Goal: Navigation & Orientation: Find specific page/section

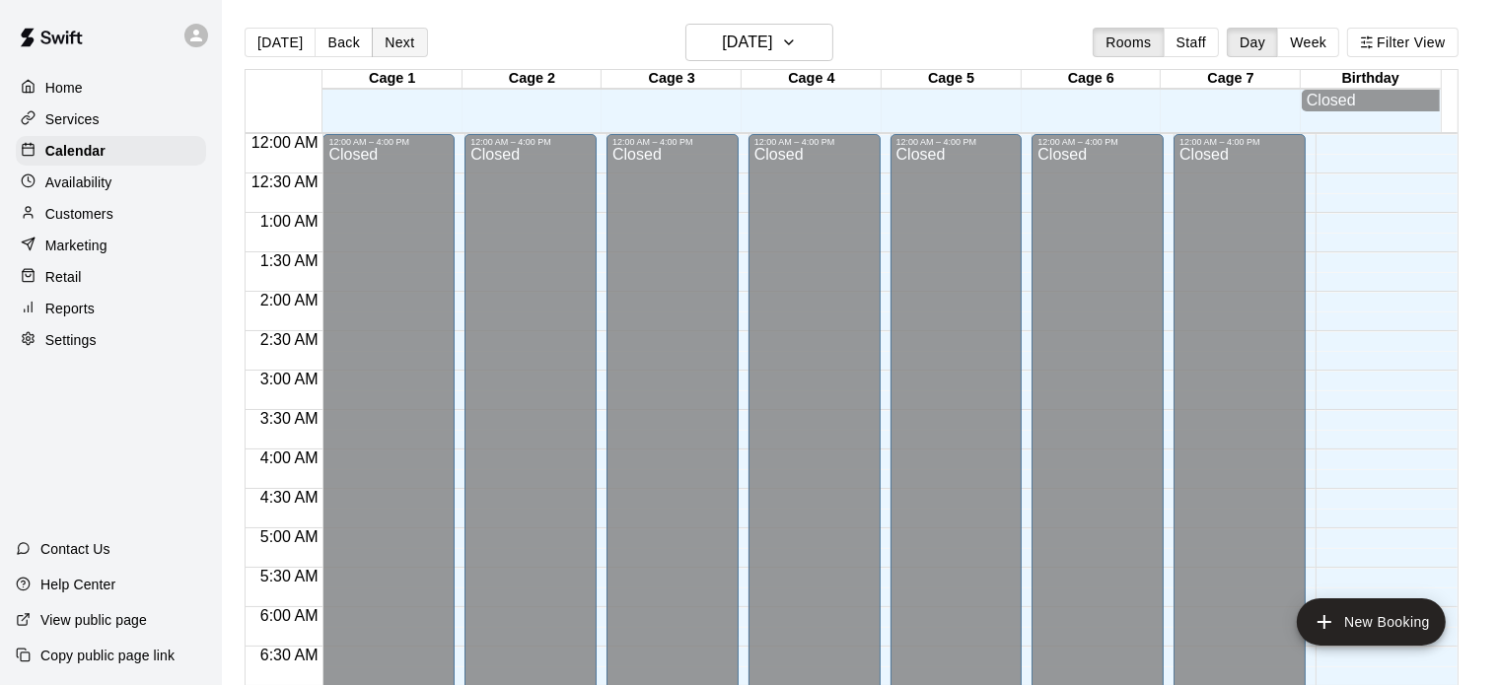
scroll to position [1202, 0]
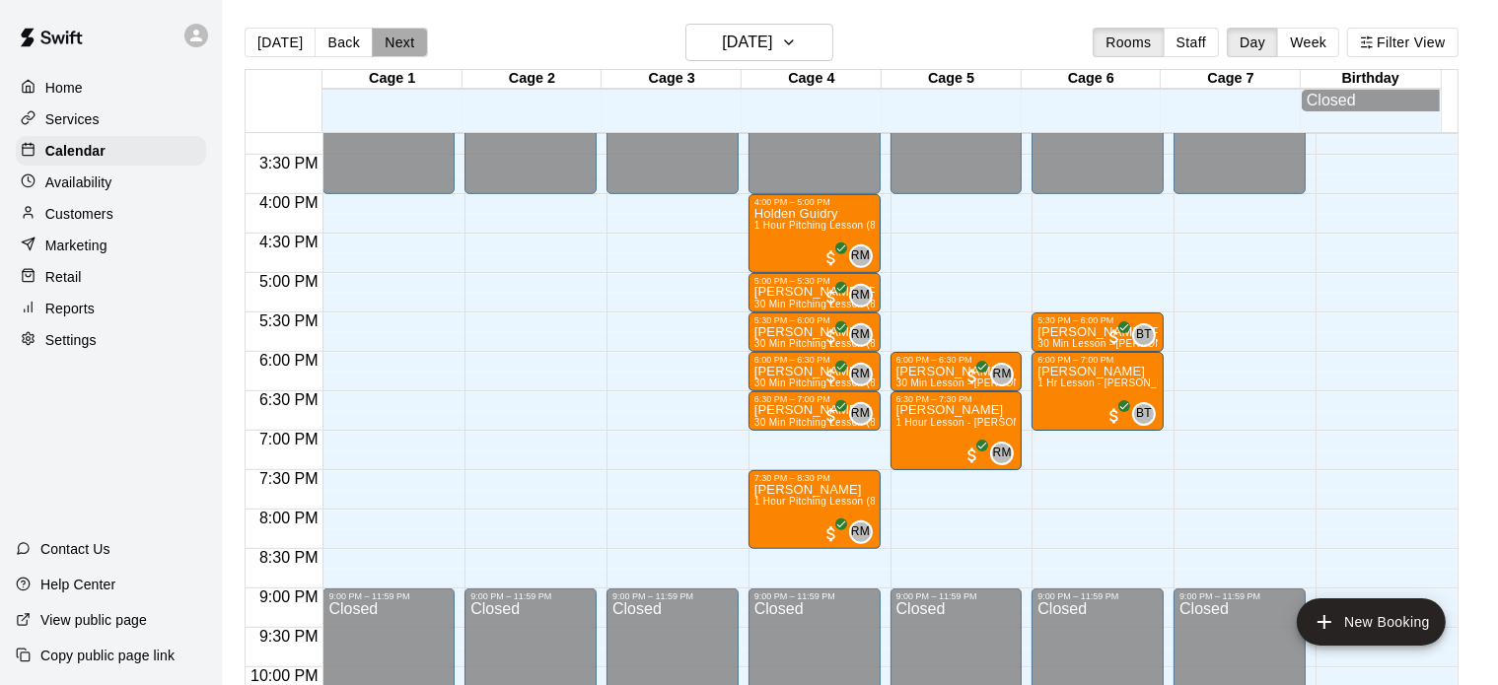
click at [375, 46] on button "Next" at bounding box center [399, 43] width 55 height 30
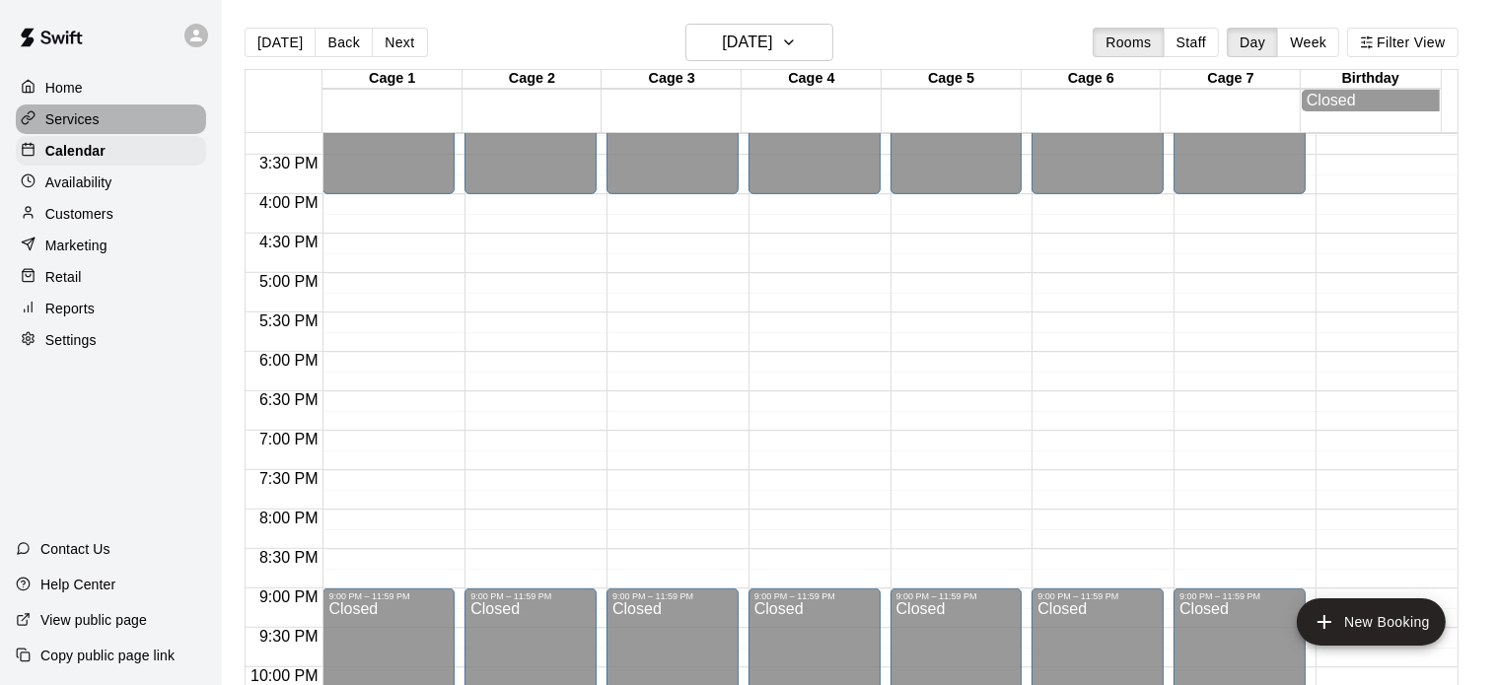
click at [76, 115] on p "Services" at bounding box center [72, 119] width 54 height 20
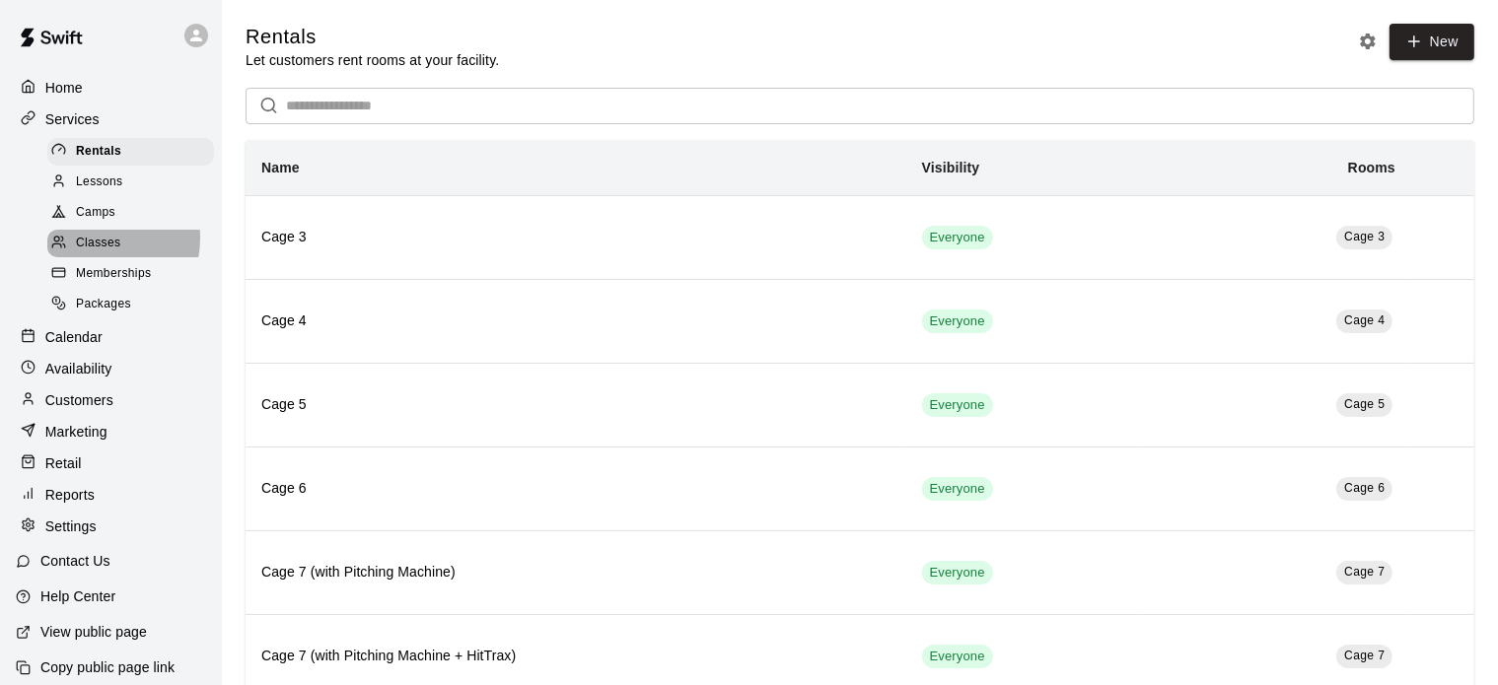
click at [94, 246] on span "Classes" at bounding box center [98, 244] width 44 height 20
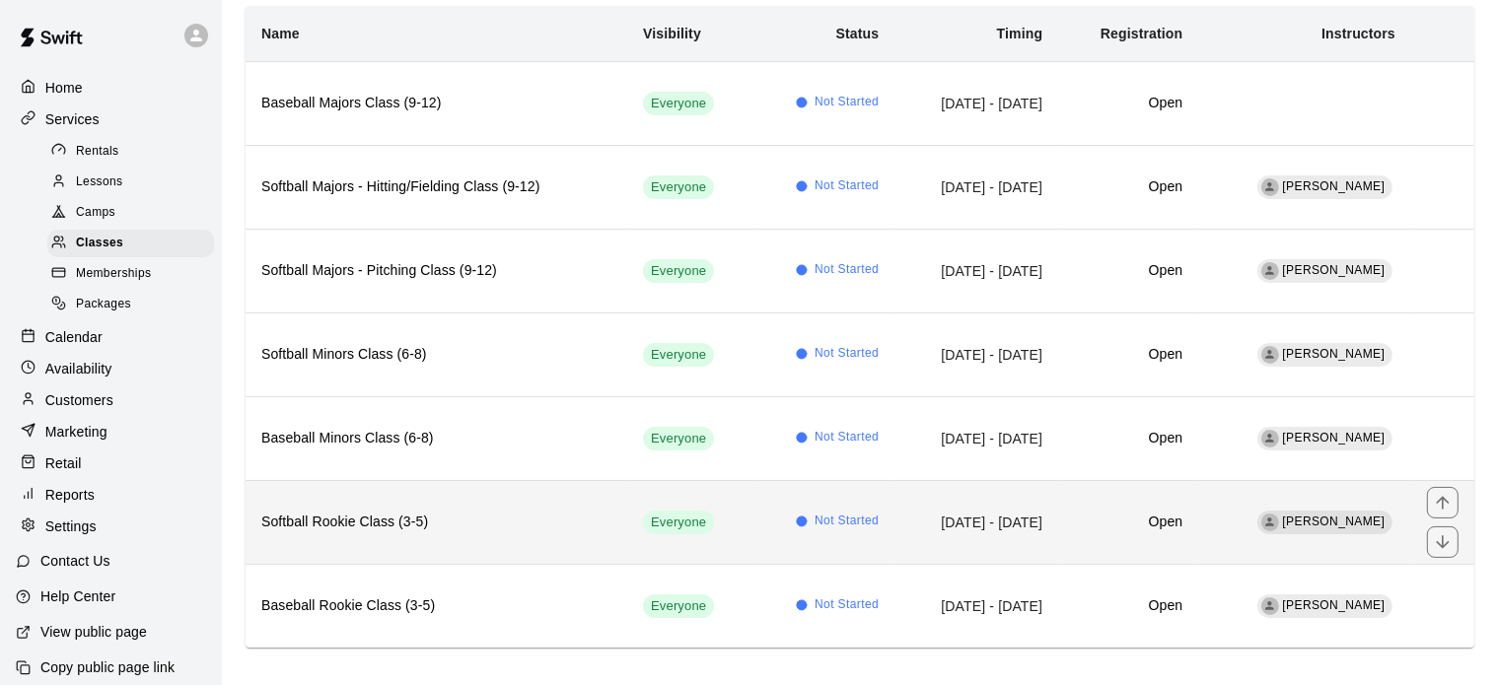
scroll to position [205, 0]
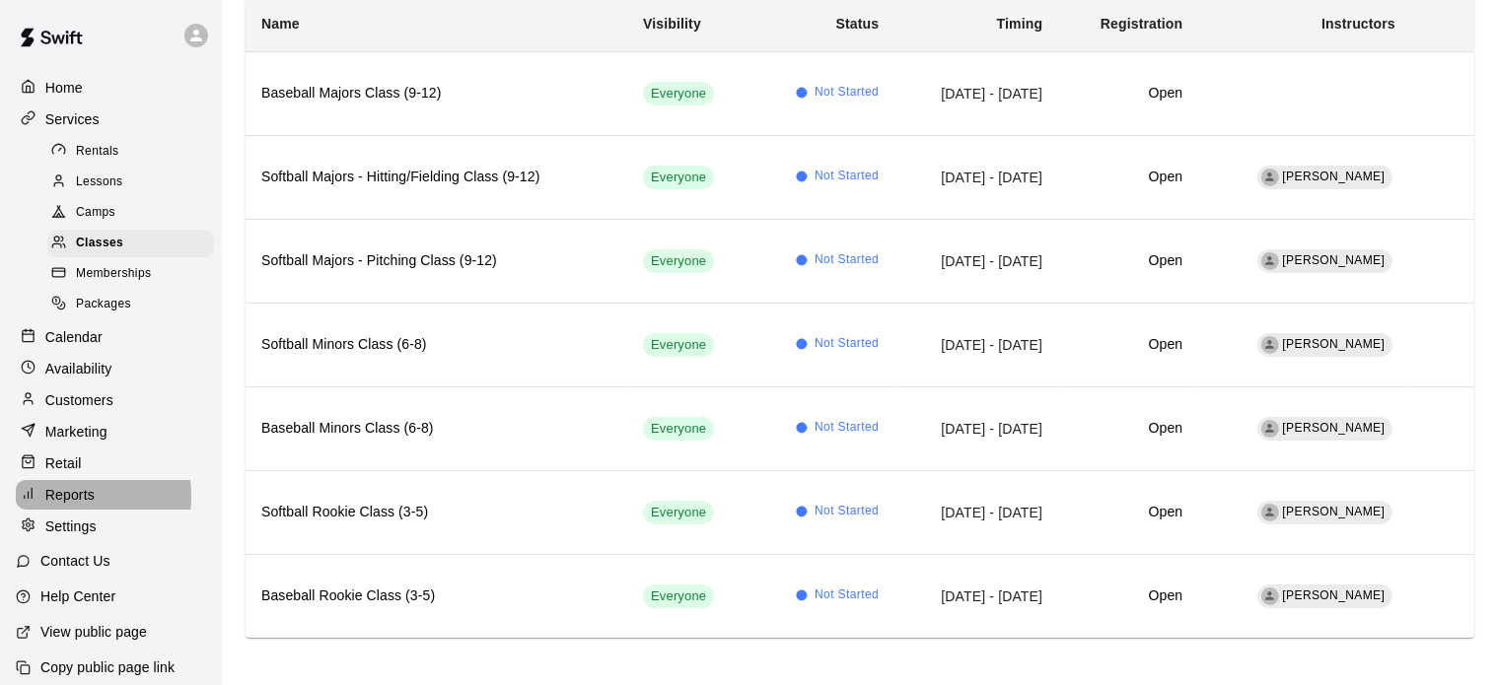
click at [75, 505] on p "Reports" at bounding box center [69, 495] width 49 height 20
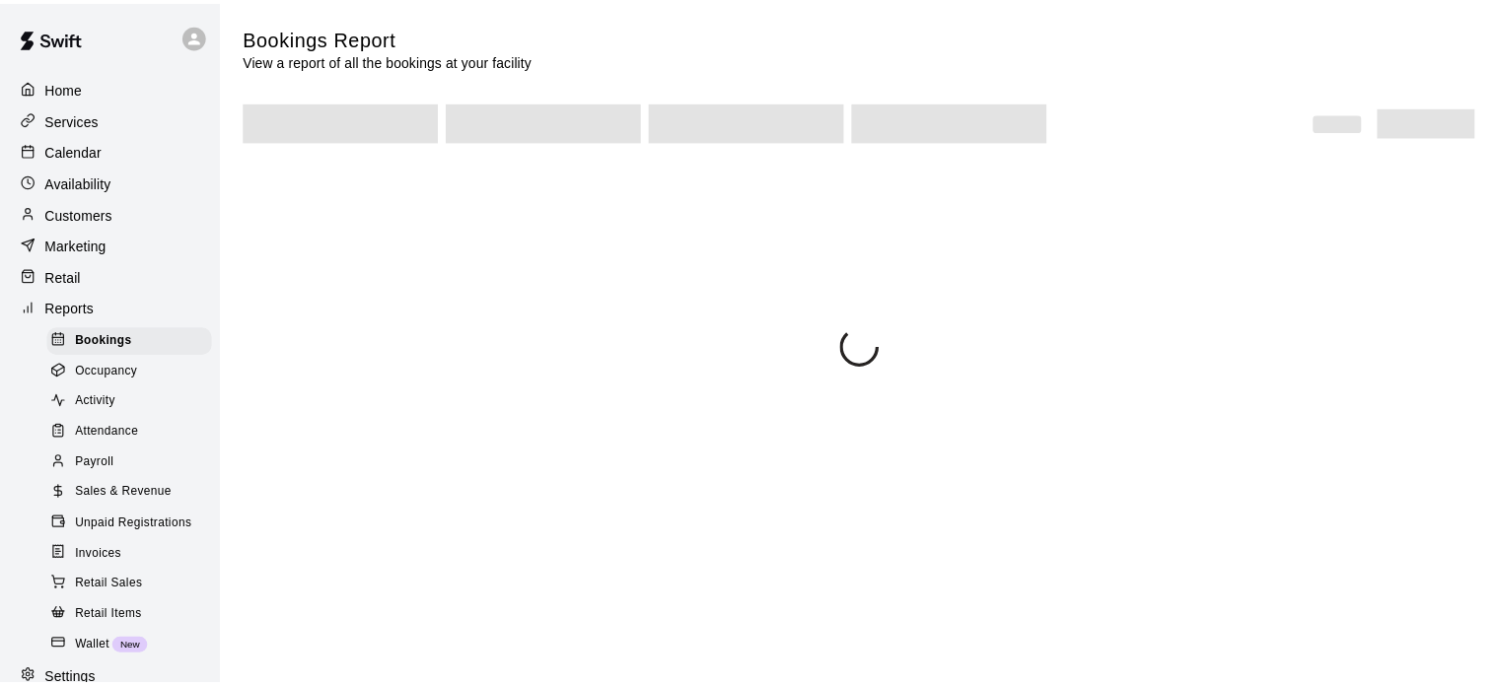
scroll to position [78, 0]
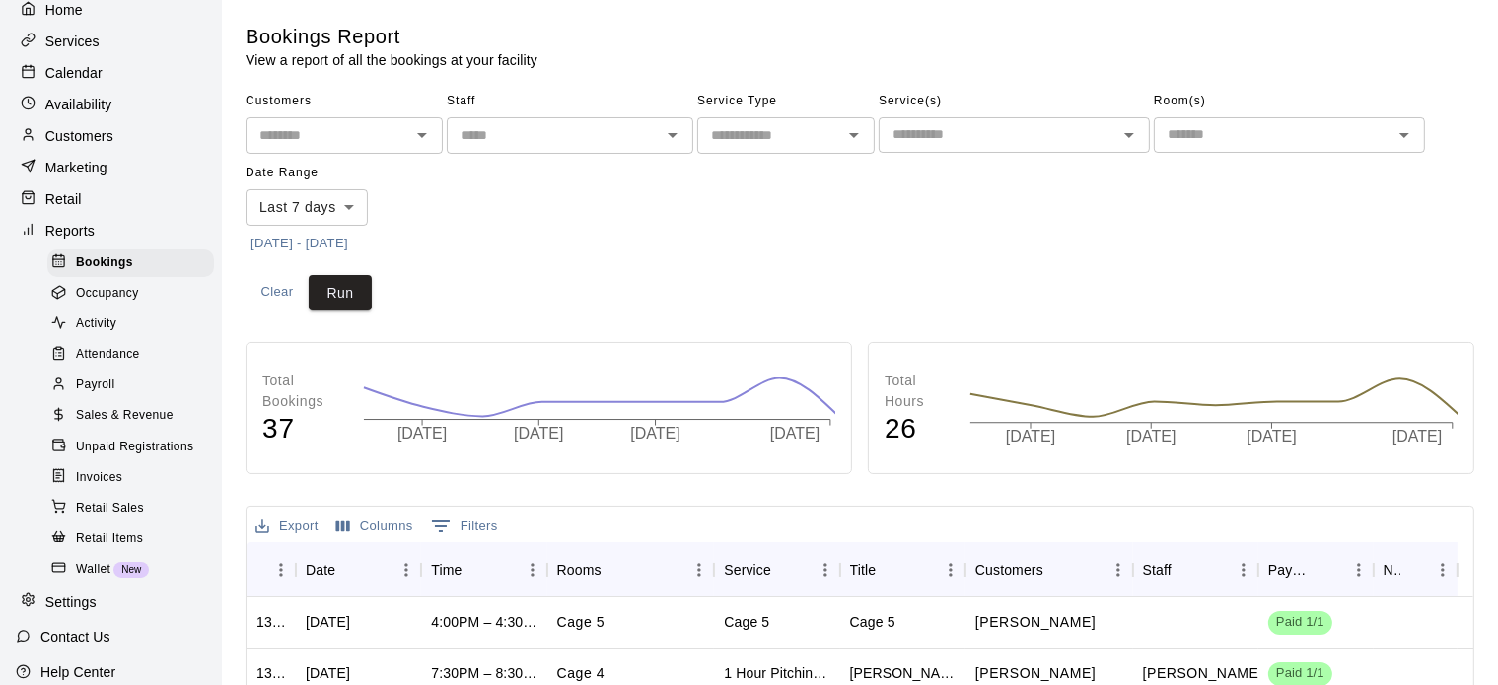
click at [122, 426] on span "Sales & Revenue" at bounding box center [125, 416] width 98 height 20
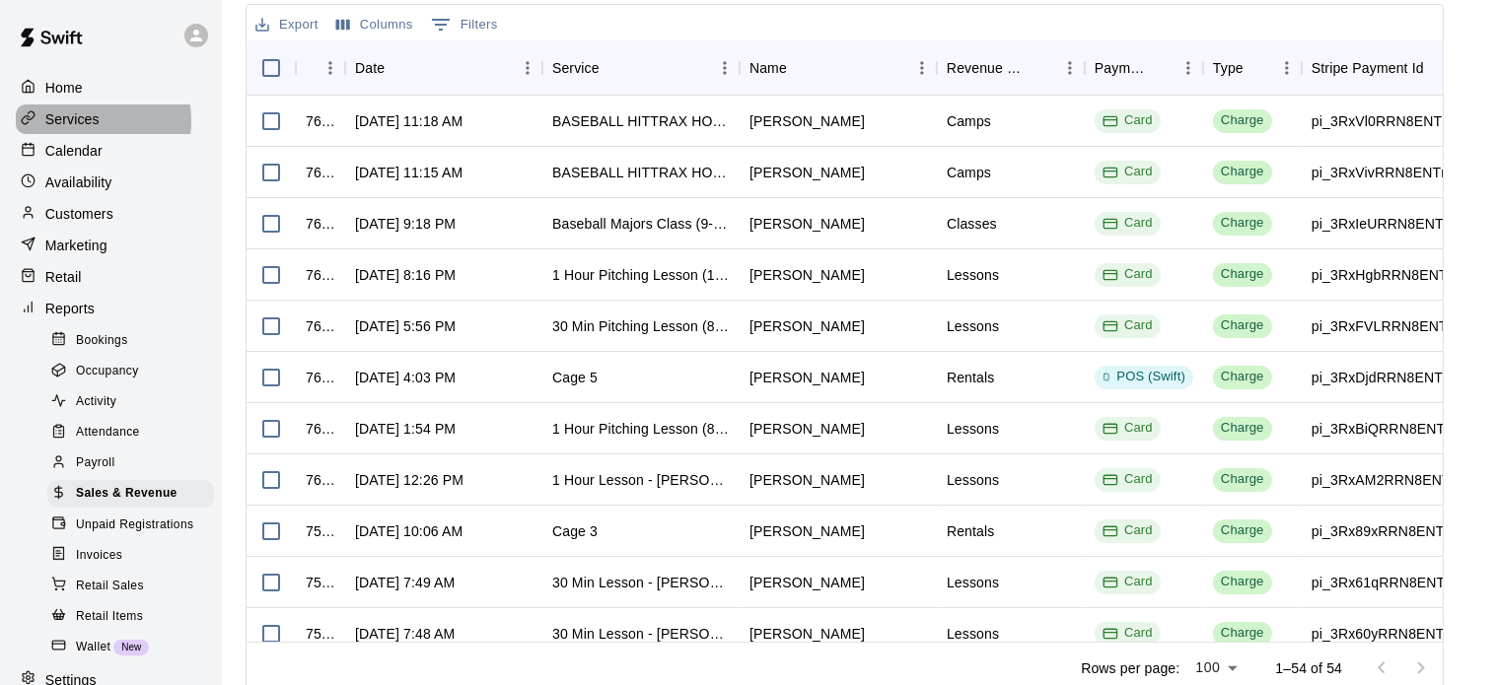
click at [82, 122] on p "Services" at bounding box center [72, 119] width 54 height 20
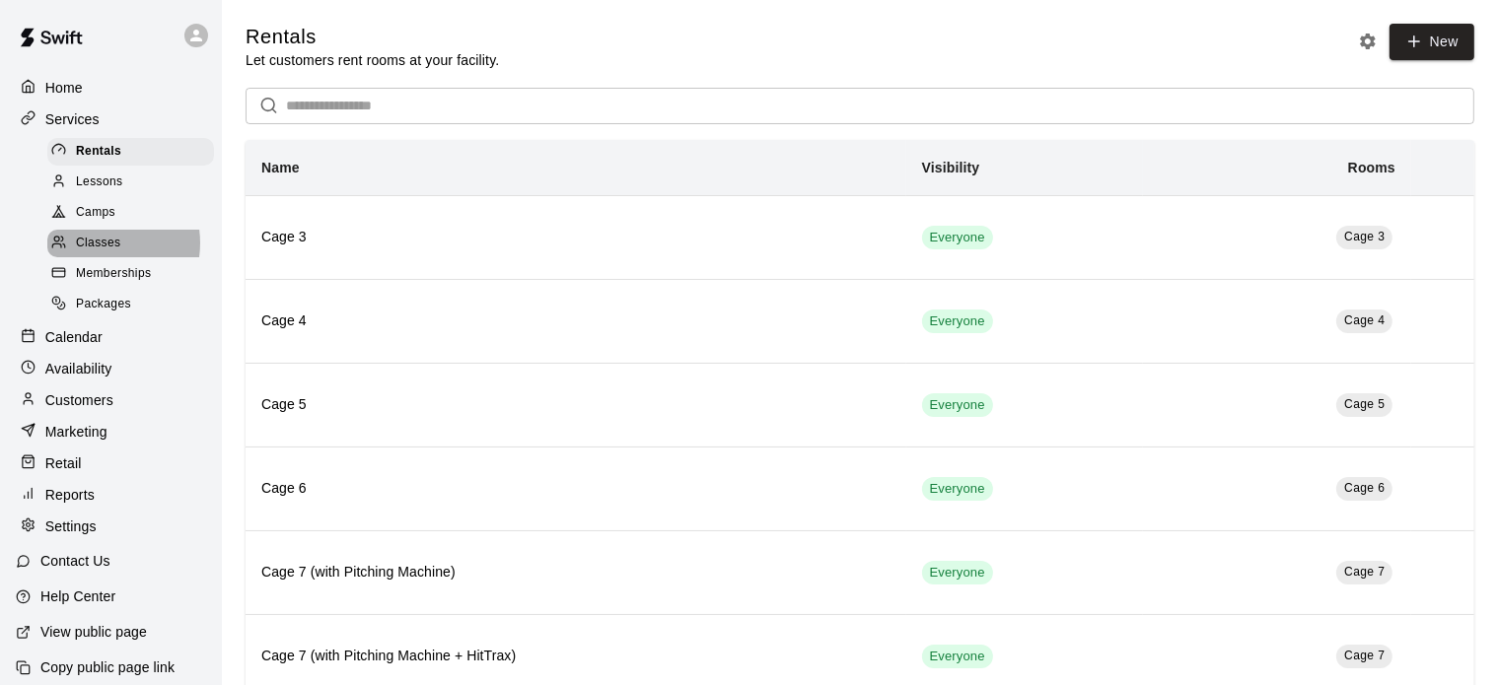
click at [94, 251] on span "Classes" at bounding box center [98, 244] width 44 height 20
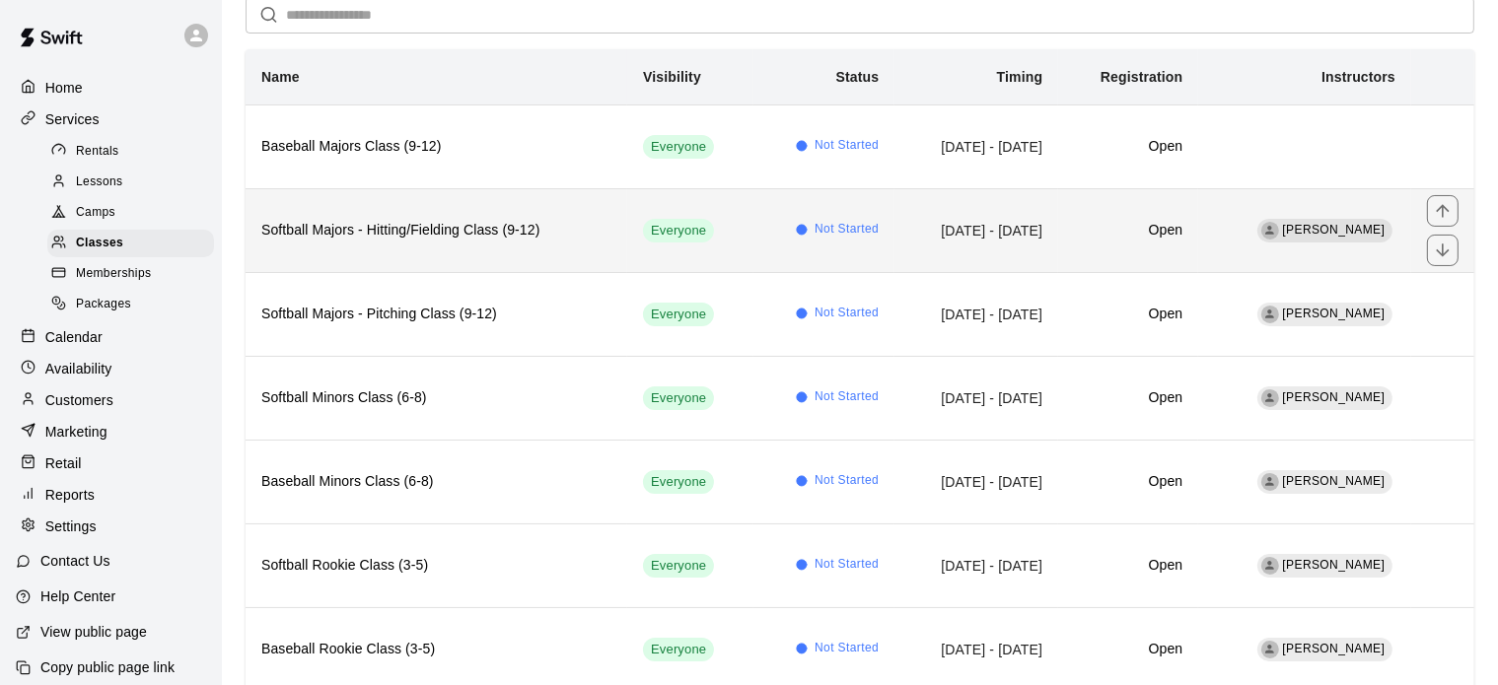
scroll to position [205, 0]
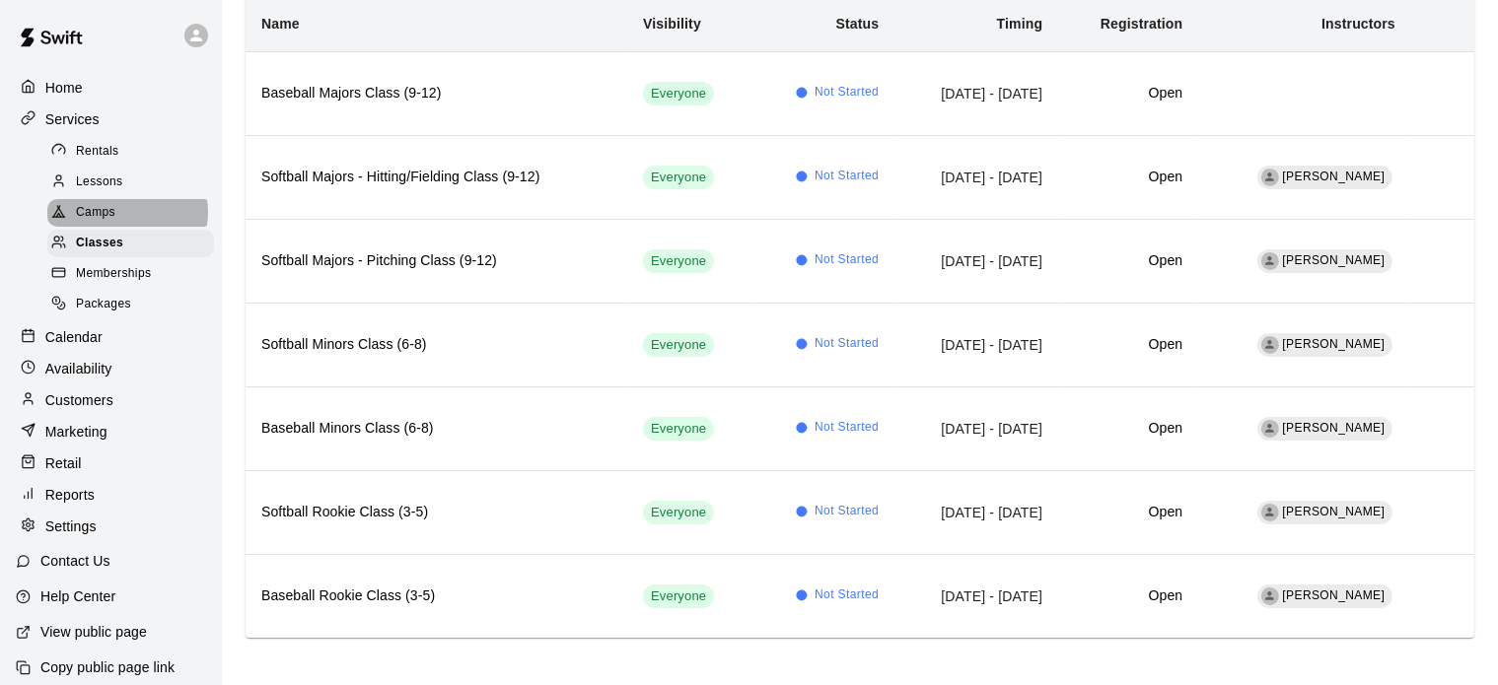
click at [126, 219] on div "Camps" at bounding box center [130, 213] width 167 height 28
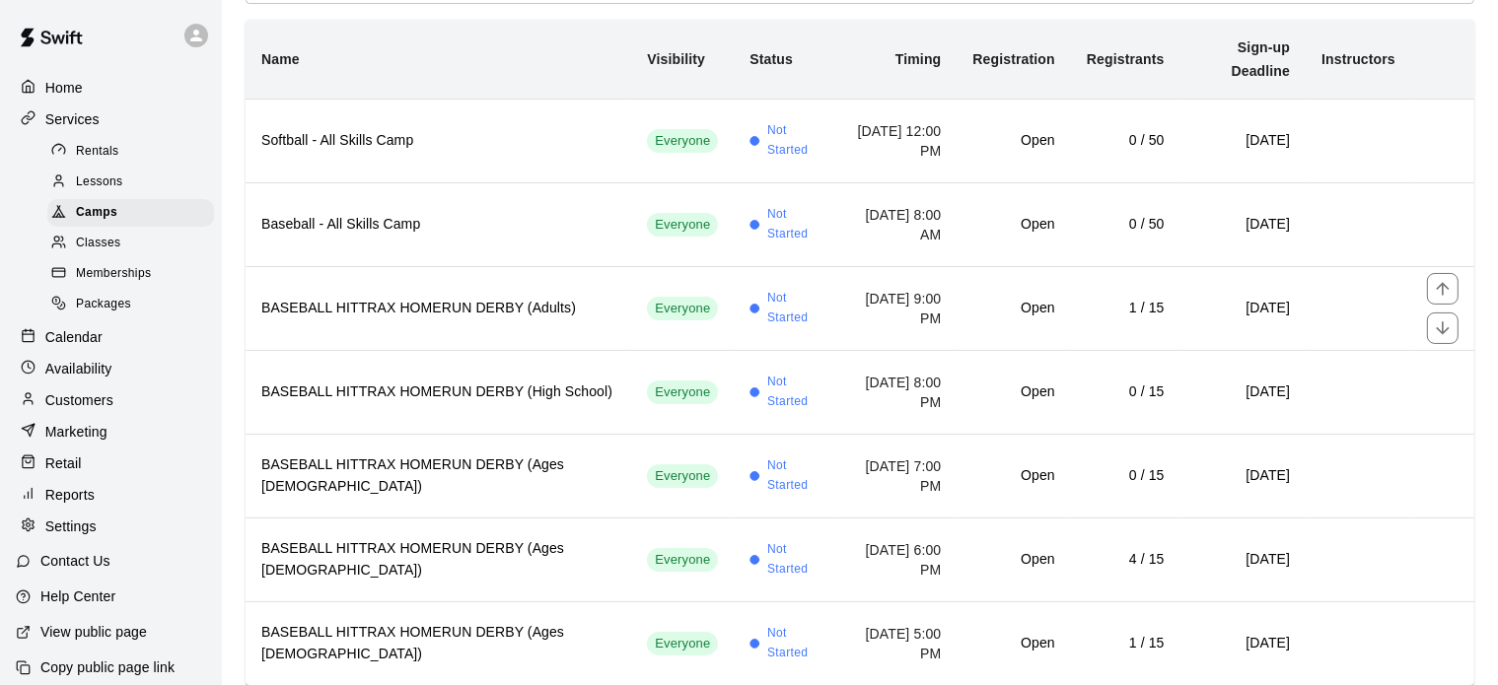
scroll to position [205, 0]
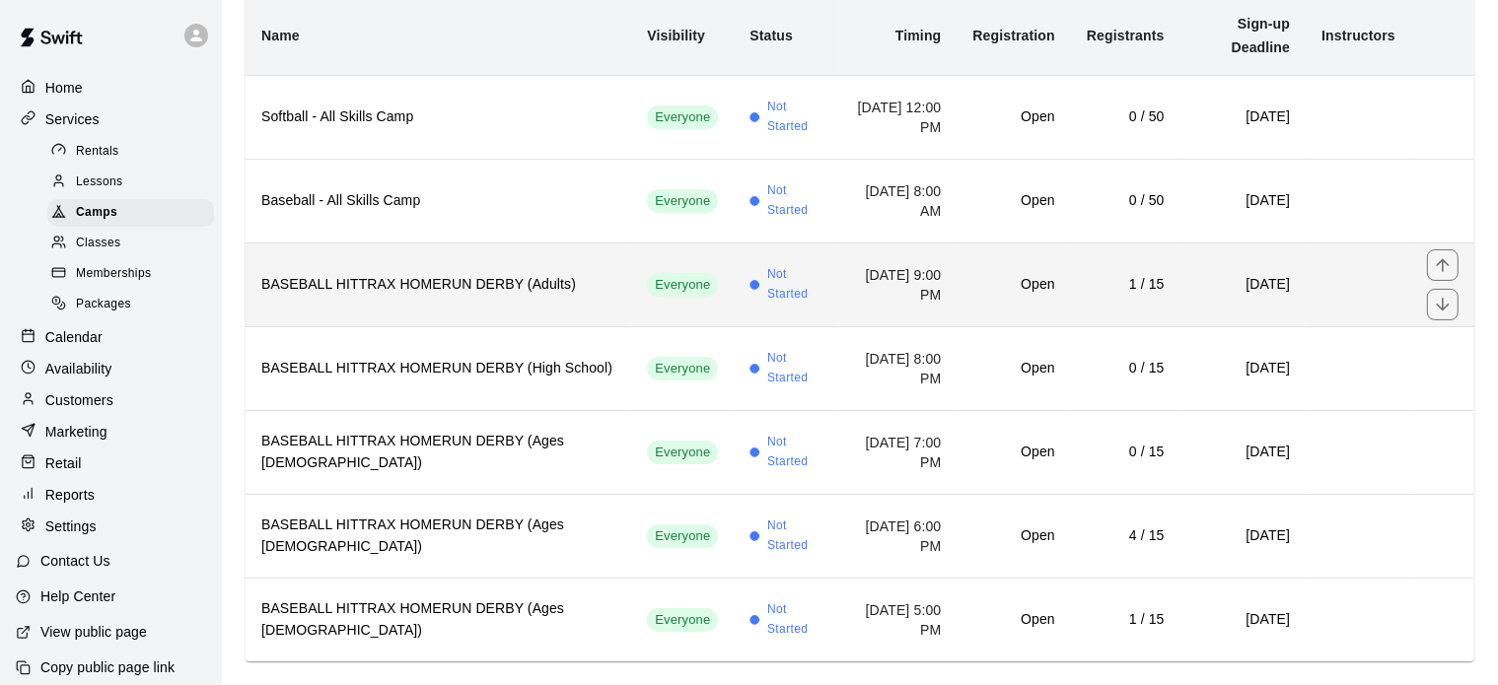
click at [449, 274] on h6 "BASEBALL HITTRAX HOMERUN DERBY (Adults)" at bounding box center [438, 285] width 354 height 22
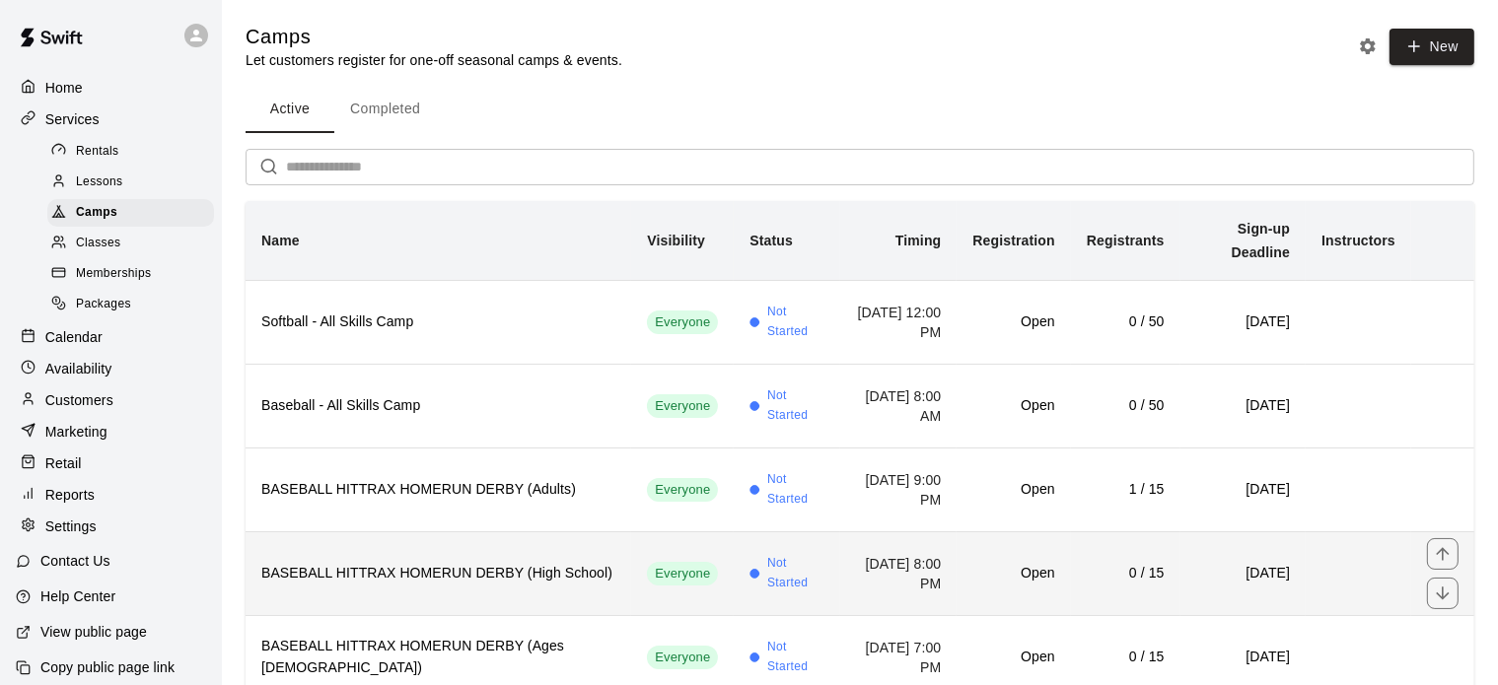
scroll to position [205, 0]
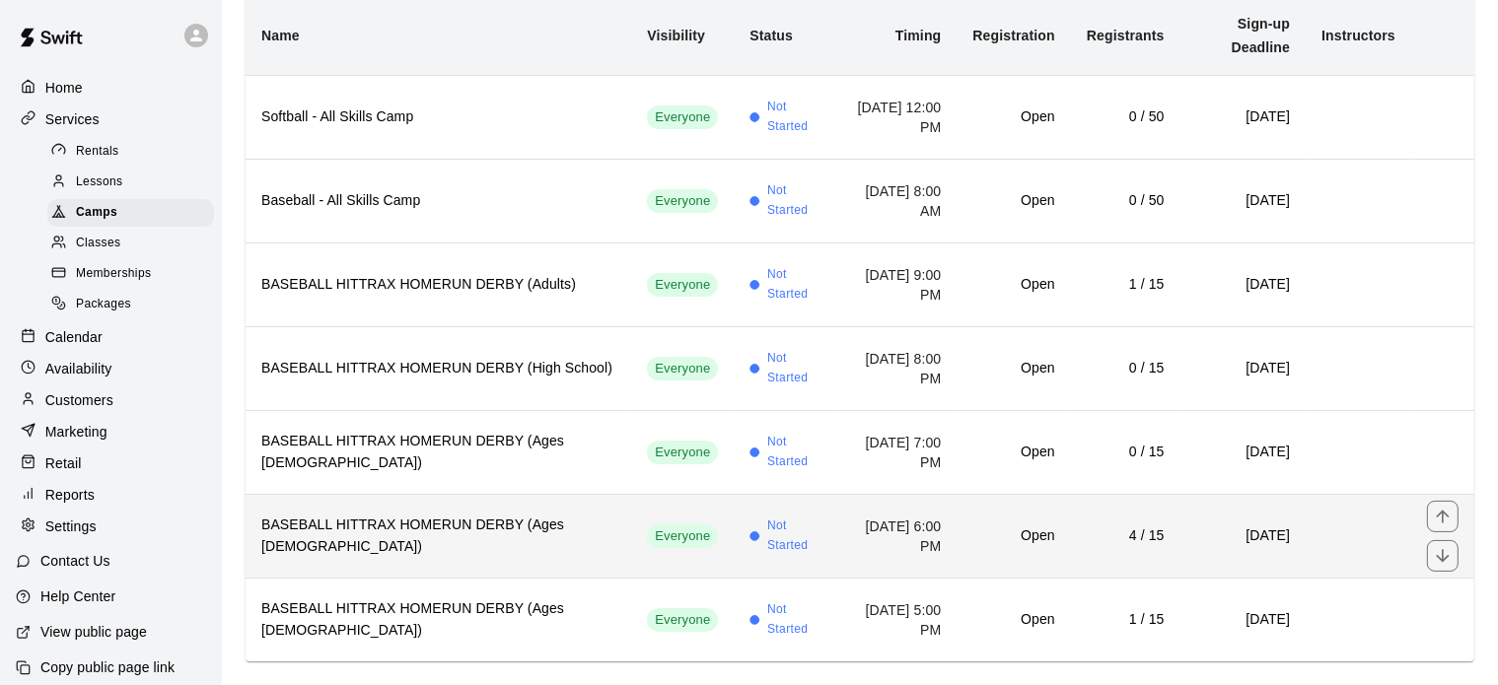
click at [455, 515] on h6 "BASEBALL HITTRAX HOMERUN DERBY (Ages [DEMOGRAPHIC_DATA])" at bounding box center [438, 536] width 354 height 43
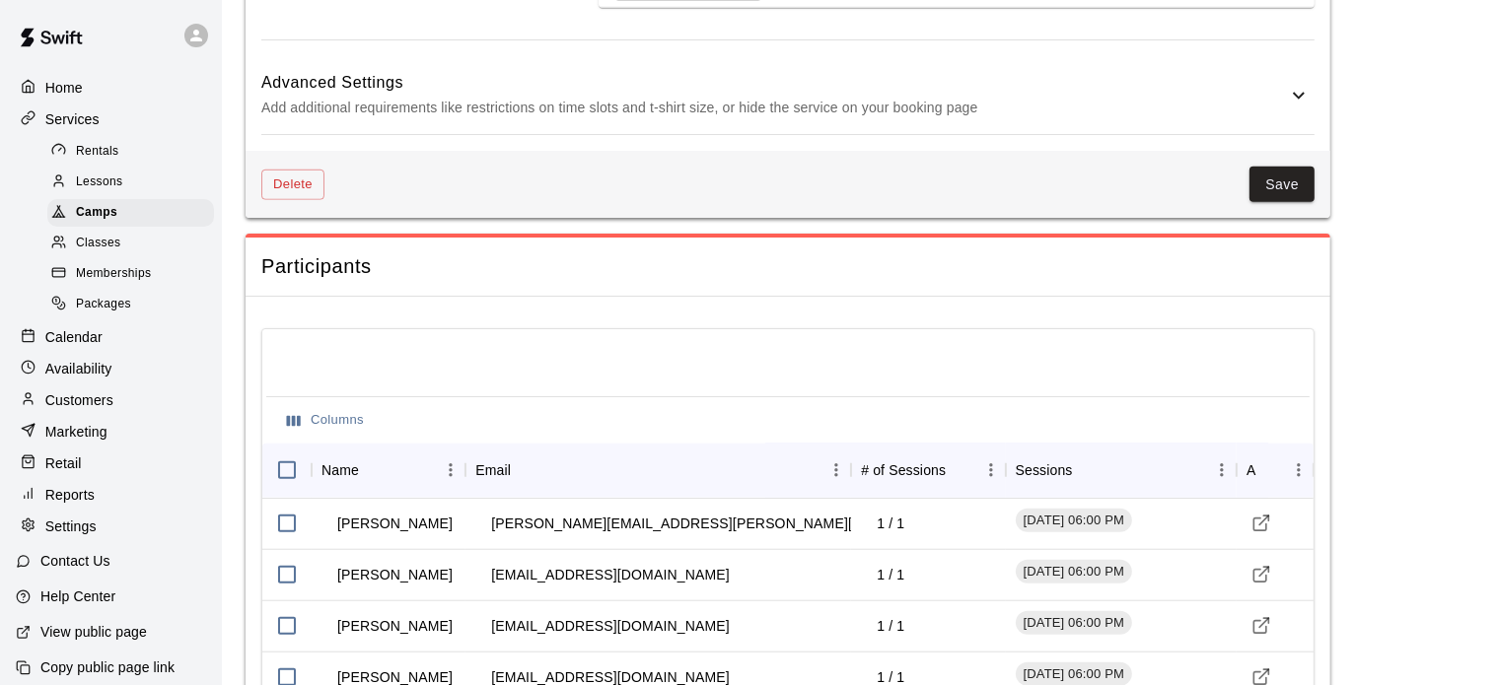
scroll to position [1814, 0]
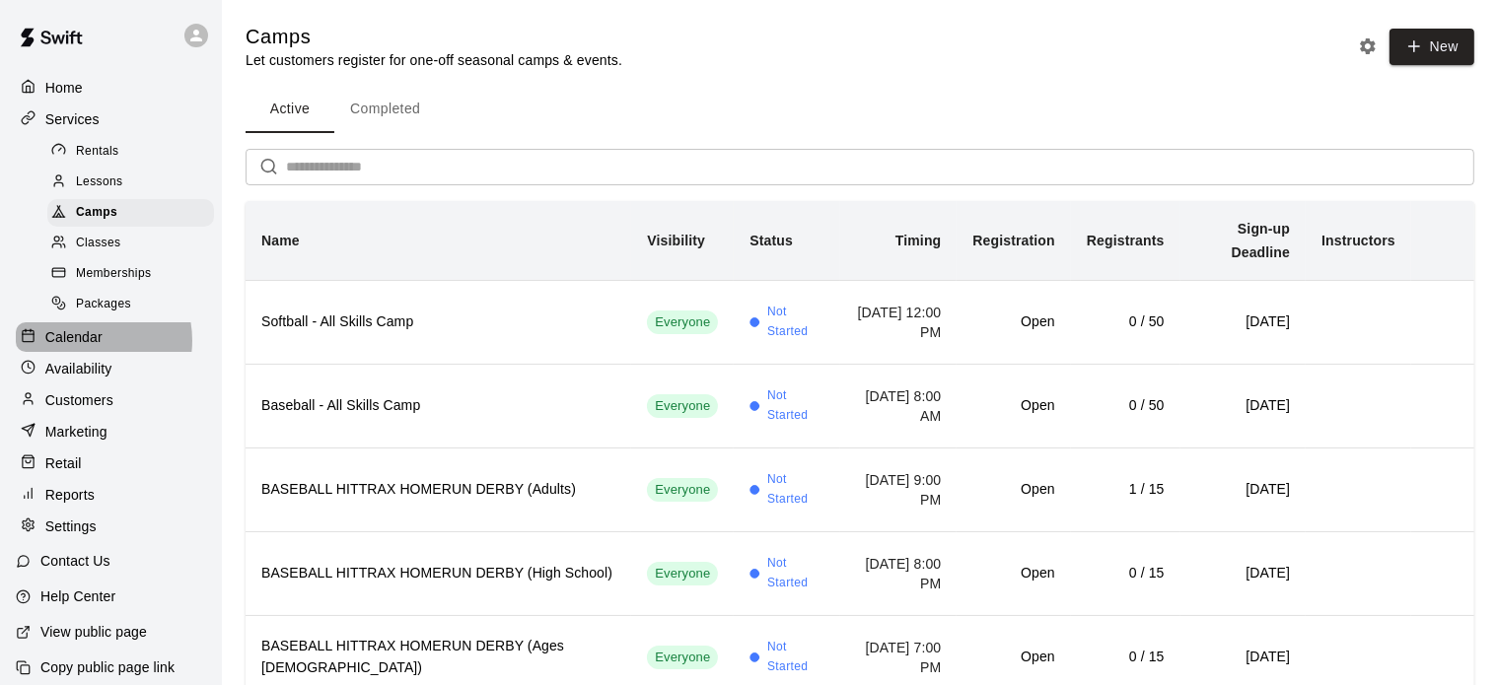
click at [83, 347] on p "Calendar" at bounding box center [73, 337] width 57 height 20
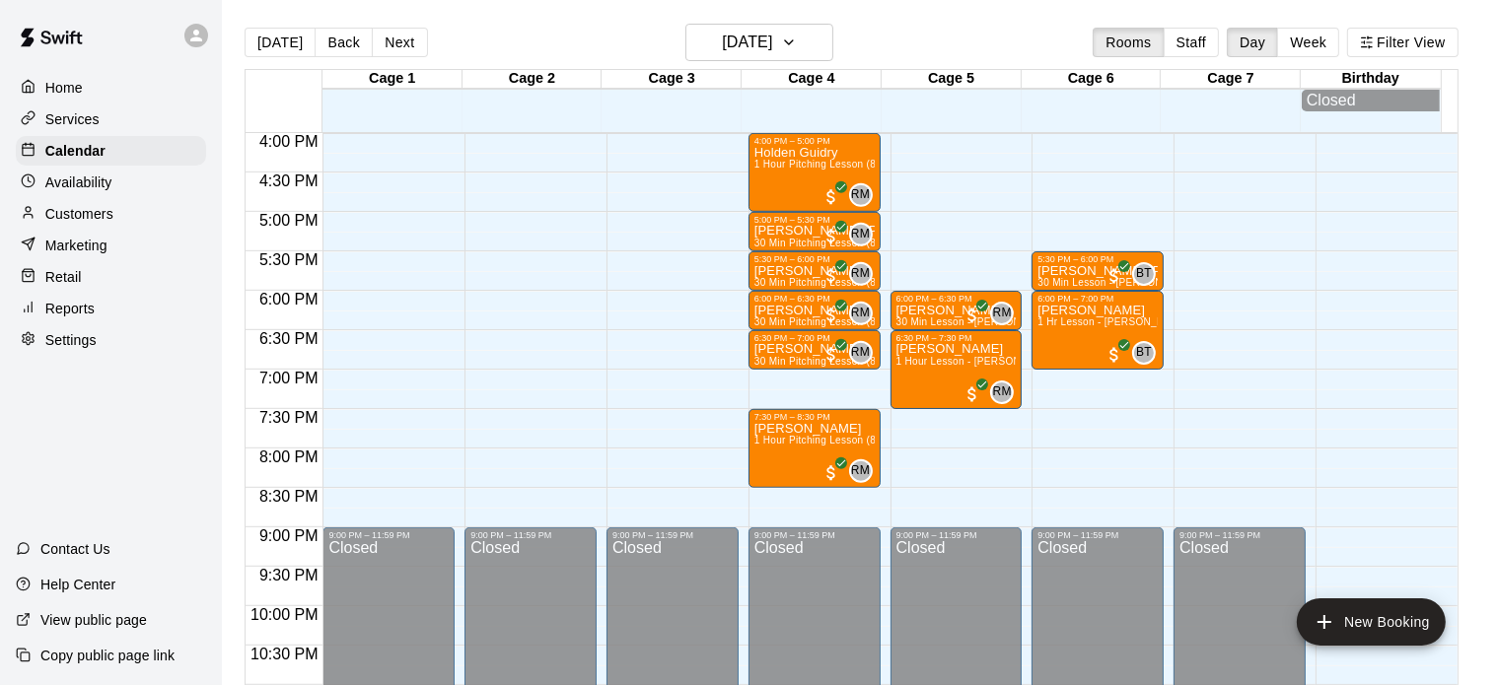
scroll to position [1202, 0]
